Goal: Navigation & Orientation: Find specific page/section

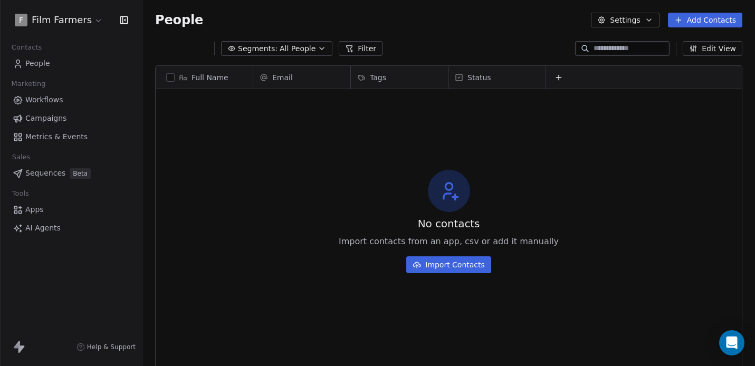
scroll to position [314, 605]
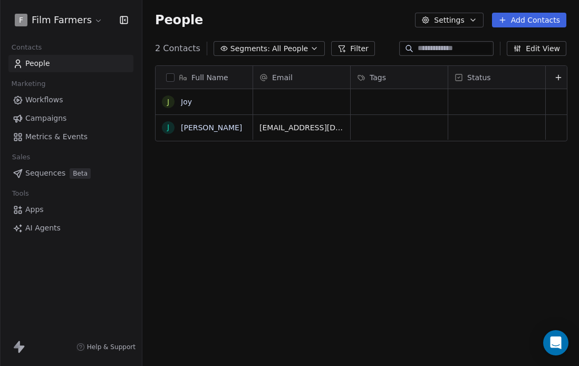
scroll to position [8, 8]
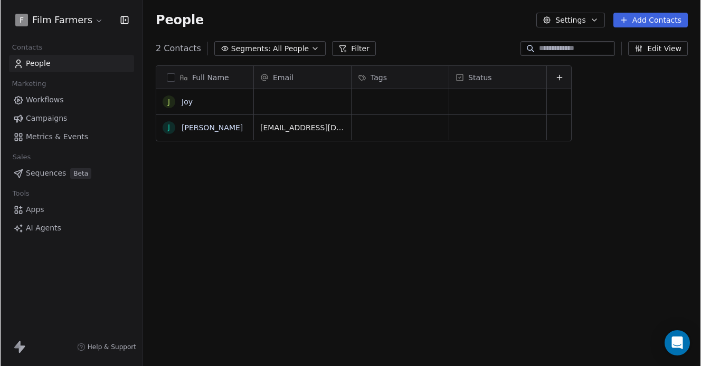
scroll to position [314, 550]
